Goal: Task Accomplishment & Management: Complete application form

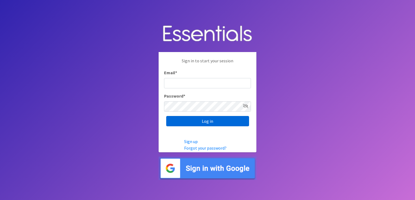
type input "[EMAIL_ADDRESS][DOMAIN_NAME]"
click at [192, 121] on input "Log in" at bounding box center [207, 121] width 83 height 10
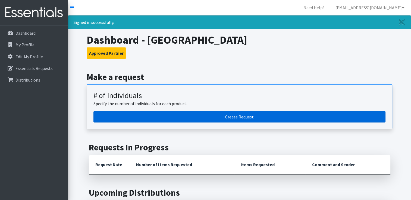
click at [227, 116] on link "Create Request" at bounding box center [239, 116] width 292 height 11
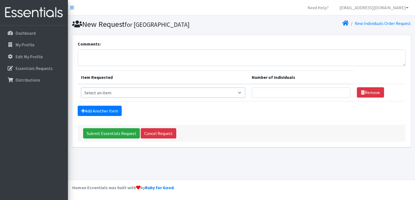
click at [242, 93] on select "Select an item # - Total number of kids being served with this order: Baby wipe…" at bounding box center [163, 93] width 164 height 10
select select "10203"
click at [81, 88] on select "Select an item # - Total number of kids being served with this order: Baby wipe…" at bounding box center [163, 93] width 164 height 10
click at [282, 94] on input "Number of Individuals" at bounding box center [301, 93] width 98 height 10
type input "50"
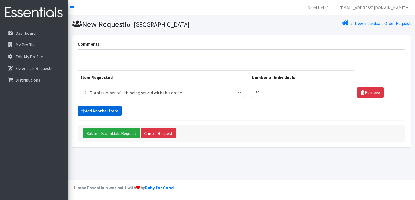
click at [103, 111] on link "Add Another Item" at bounding box center [100, 111] width 44 height 10
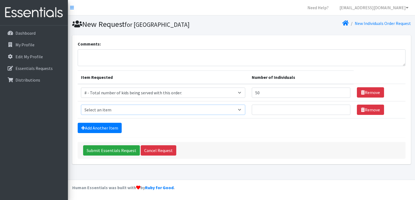
click at [239, 109] on select "Select an item # - Total number of kids being served with this order: Baby wipe…" at bounding box center [163, 110] width 164 height 10
click at [240, 111] on select "Select an item # - Total number of kids being served with this order: Baby wipe…" at bounding box center [163, 110] width 164 height 10
select select "2648"
click at [81, 105] on select "Select an item # - Total number of kids being served with this order: Baby wipe…" at bounding box center [163, 110] width 164 height 10
click at [273, 112] on input "Number of Individuals" at bounding box center [301, 110] width 98 height 10
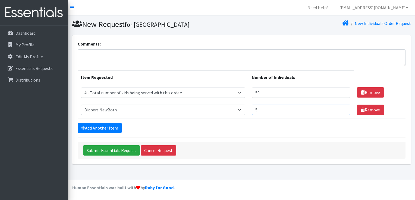
type input "5"
click at [240, 110] on select "Select an item # - Total number of kids being served with this order: Baby wipe…" at bounding box center [163, 110] width 164 height 10
click at [290, 129] on div "Add Another Item" at bounding box center [242, 128] width 328 height 10
click at [264, 109] on input "5" at bounding box center [301, 110] width 98 height 10
type input "10"
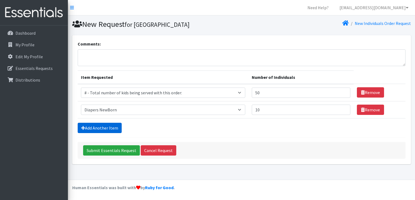
click at [107, 127] on link "Add Another Item" at bounding box center [100, 128] width 44 height 10
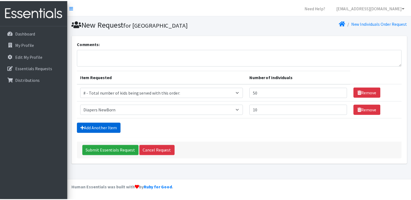
scroll to position [5, 0]
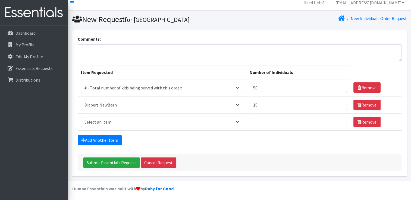
click at [240, 124] on select "Select an item # - Total number of kids being served with this order: Baby wipe…" at bounding box center [162, 122] width 162 height 10
select select "2655"
click at [81, 117] on select "Select an item # - Total number of kids being served with this order: Baby wipe…" at bounding box center [162, 122] width 162 height 10
click at [288, 118] on input "Number of Individuals" at bounding box center [297, 122] width 97 height 10
type input "10"
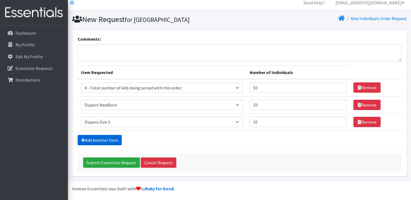
click at [114, 138] on link "Add Another Item" at bounding box center [100, 140] width 44 height 10
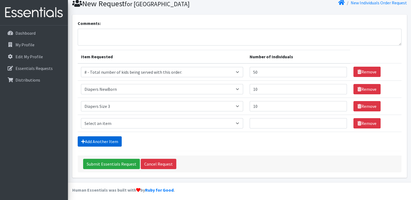
scroll to position [22, 0]
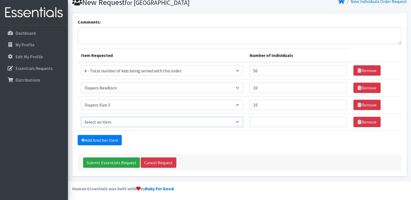
drag, startPoint x: 241, startPoint y: 122, endPoint x: 235, endPoint y: 120, distance: 7.0
click at [241, 122] on select "Select an item # - Total number of kids being served with this order: Baby wipe…" at bounding box center [162, 122] width 162 height 10
select select "2661"
click at [81, 117] on select "Select an item # - Total number of kids being served with this order: Baby wipe…" at bounding box center [162, 122] width 162 height 10
click at [265, 120] on input "Number of Individuals" at bounding box center [297, 122] width 97 height 10
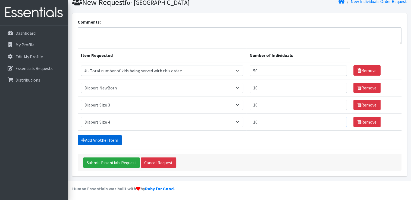
type input "10"
click at [115, 141] on link "Add Another Item" at bounding box center [100, 140] width 44 height 10
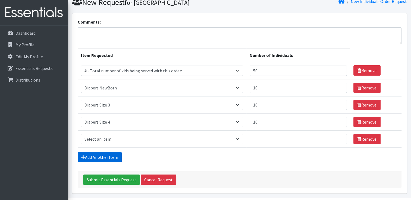
scroll to position [39, 0]
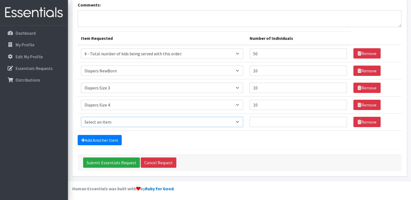
click at [239, 123] on select "Select an item # - Total number of kids being served with this order: Baby wipe…" at bounding box center [162, 122] width 162 height 10
select select "2680"
click at [81, 117] on select "Select an item # - Total number of kids being served with this order: Baby wipe…" at bounding box center [162, 122] width 162 height 10
click at [106, 139] on link "Add Another Item" at bounding box center [100, 140] width 44 height 10
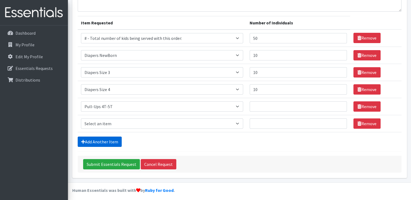
scroll to position [56, 0]
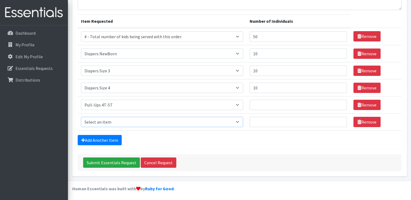
click at [243, 120] on select "Select an item # - Total number of kids being served with this order: Baby wipe…" at bounding box center [162, 122] width 162 height 10
select select "2652"
click at [81, 117] on select "Select an item # - Total number of kids being served with this order: Baby wipe…" at bounding box center [162, 122] width 162 height 10
click at [261, 106] on input "Number of Individuals" at bounding box center [297, 105] width 97 height 10
type input "10"
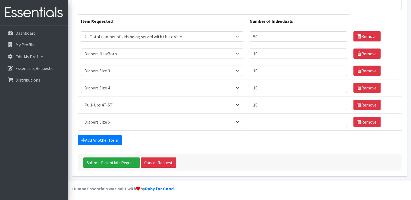
click at [261, 122] on input "Number of Individuals" at bounding box center [297, 122] width 97 height 10
type input "10"
click at [113, 141] on link "Add Another Item" at bounding box center [100, 140] width 44 height 10
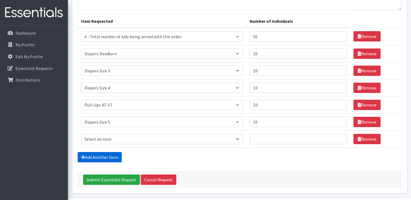
scroll to position [73, 0]
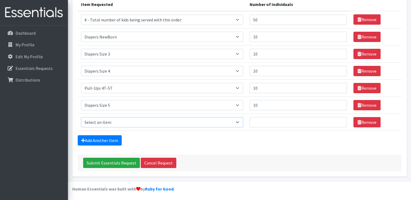
click at [241, 123] on select "Select an item # - Total number of kids being served with this order: Baby wipe…" at bounding box center [162, 122] width 162 height 10
select select "2649"
click at [81, 117] on select "Select an item # - Total number of kids being served with this order: Baby wipe…" at bounding box center [162, 122] width 162 height 10
click at [265, 122] on input "Number of Individuals" at bounding box center [297, 122] width 97 height 10
click at [359, 122] on link "Remove" at bounding box center [366, 122] width 27 height 10
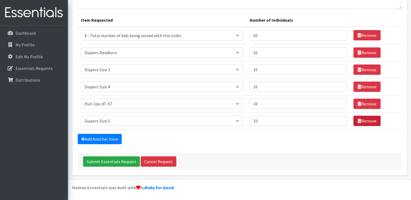
scroll to position [56, 0]
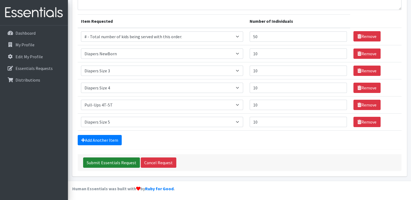
click at [115, 161] on input "Submit Essentials Request" at bounding box center [111, 163] width 57 height 10
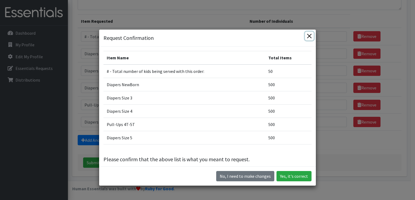
click at [309, 36] on button "Close" at bounding box center [309, 36] width 9 height 9
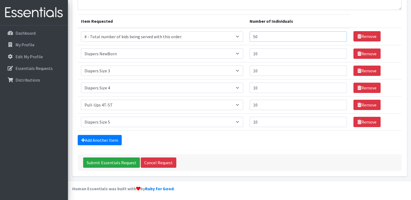
click at [262, 36] on input "50" at bounding box center [297, 36] width 97 height 10
type input "5"
type input "25"
click at [268, 51] on input "10" at bounding box center [297, 54] width 97 height 10
type input "1"
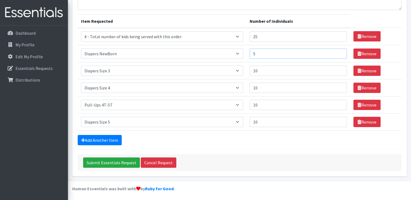
type input "5"
click at [267, 69] on input "10" at bounding box center [297, 71] width 97 height 10
type input "1"
type input "5"
click at [267, 88] on input "10" at bounding box center [297, 88] width 97 height 10
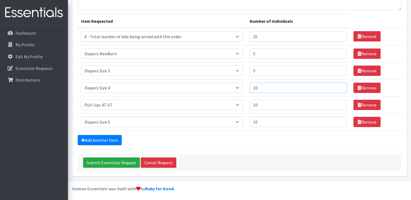
type input "1"
type input "5"
click at [268, 100] on input "10" at bounding box center [297, 105] width 97 height 10
type input "1"
type input "5"
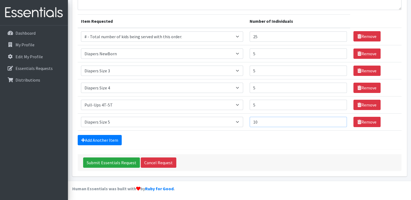
click at [270, 119] on input "10" at bounding box center [297, 122] width 97 height 10
type input "1"
type input "5"
click at [119, 162] on input "Submit Essentials Request" at bounding box center [111, 163] width 57 height 10
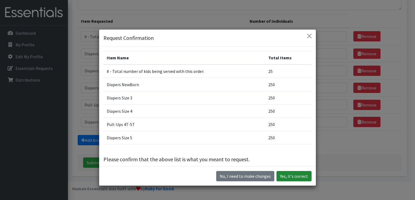
click at [289, 176] on button "Yes, it's correct" at bounding box center [293, 176] width 35 height 10
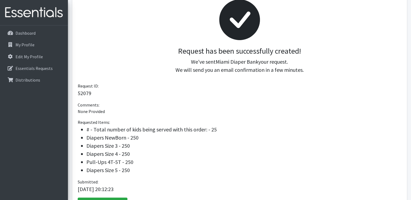
scroll to position [109, 0]
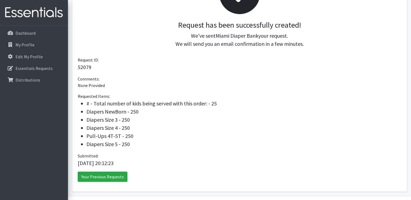
click at [147, 182] on div "Request has been successfully created! We've sent Miami Diaper Bank your reques…" at bounding box center [239, 74] width 334 height 235
